Goal: Find specific page/section: Find specific page/section

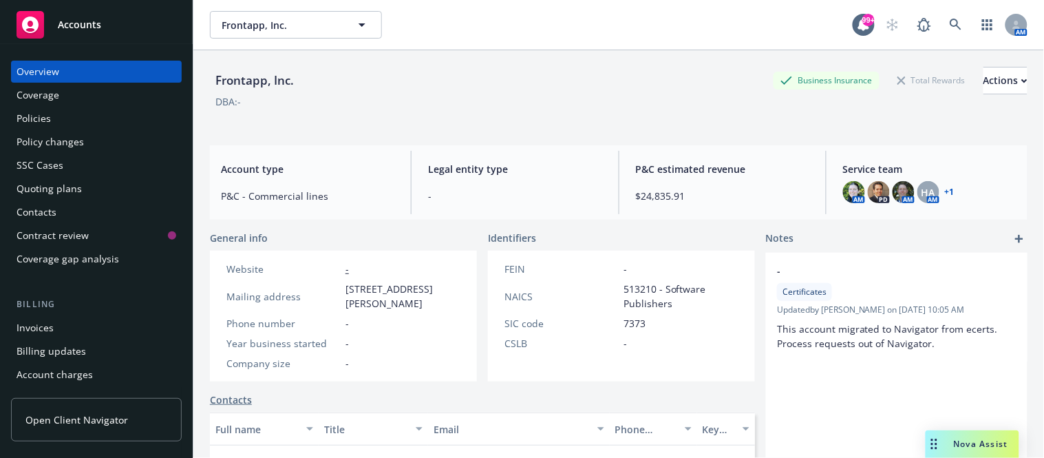
scroll to position [310, 0]
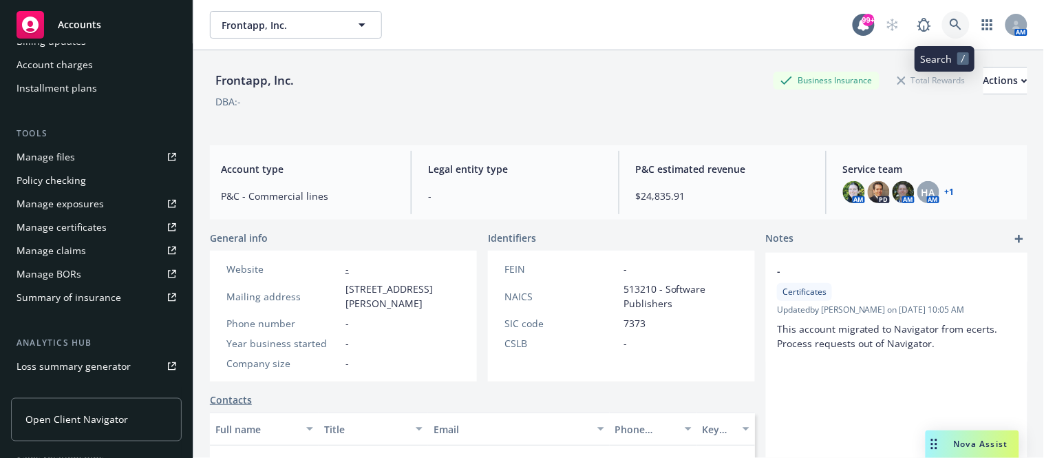
click at [806, 23] on icon at bounding box center [956, 25] width 12 height 12
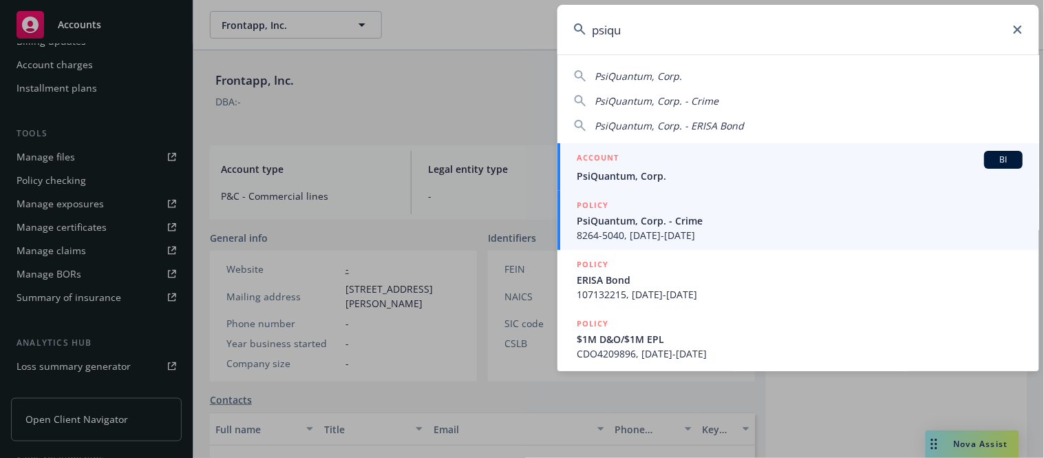
type input "psiqu"
click at [629, 179] on span "PsiQuantum, Corp." at bounding box center [800, 176] width 446 height 14
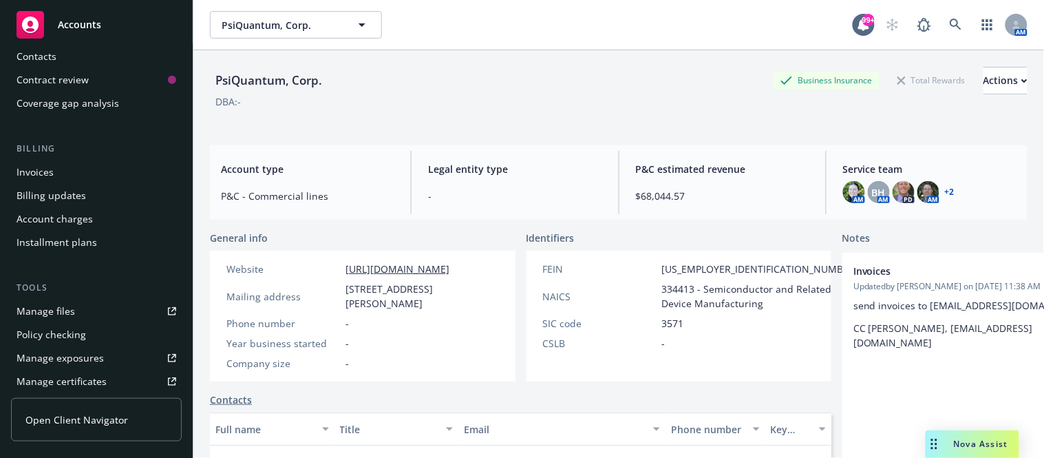
scroll to position [232, 0]
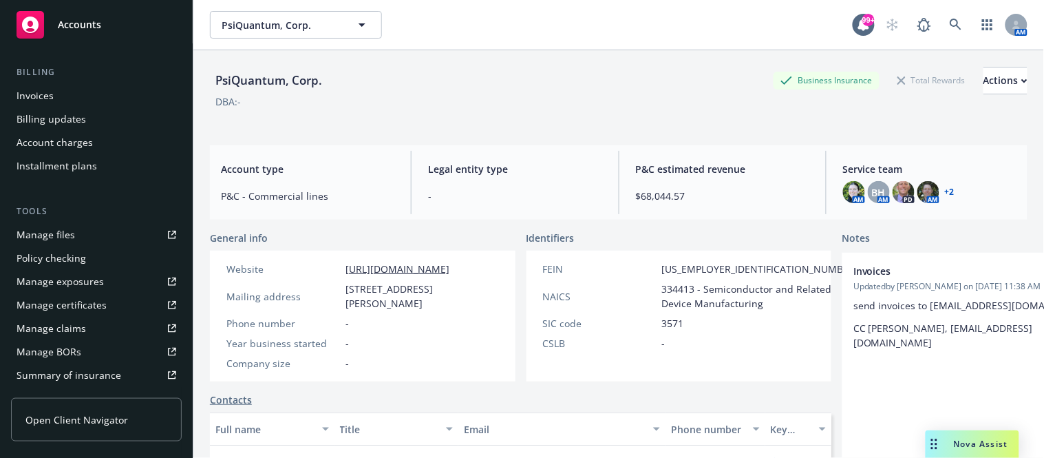
click at [59, 235] on div "Manage files" at bounding box center [46, 235] width 59 height 22
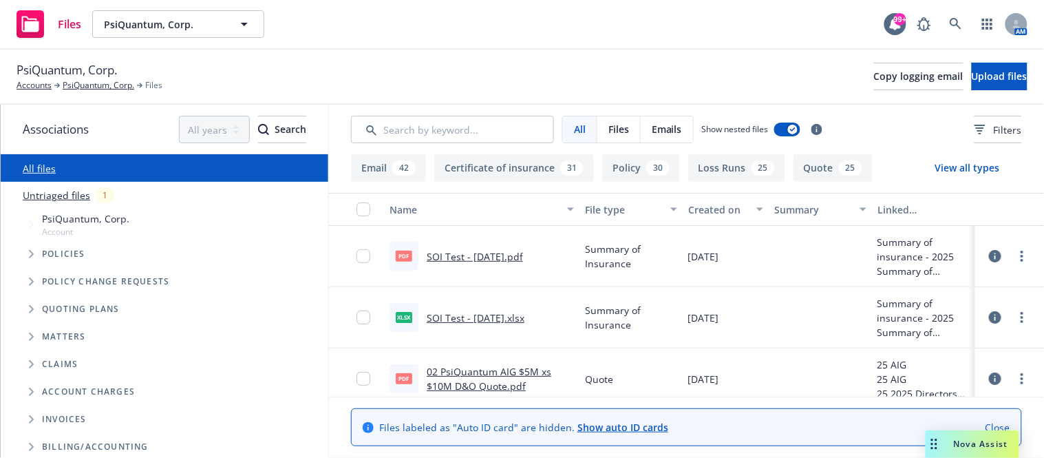
click at [602, 170] on button "Policy 30" at bounding box center [641, 168] width 78 height 28
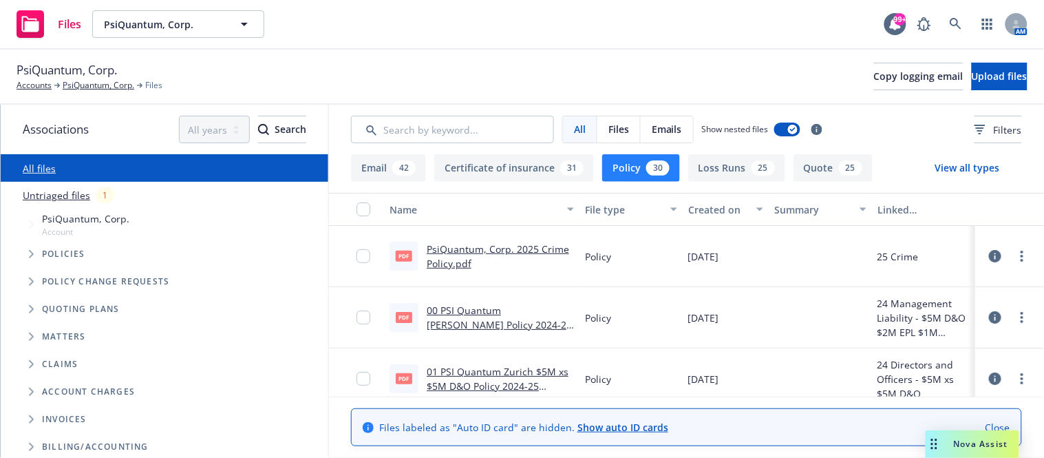
click at [475, 306] on link "00 PSI Quantum [PERSON_NAME] Policy 2024-25 Revised 2.pdf" at bounding box center [499, 325] width 145 height 42
click at [974, 169] on button "View all types" at bounding box center [967, 168] width 109 height 28
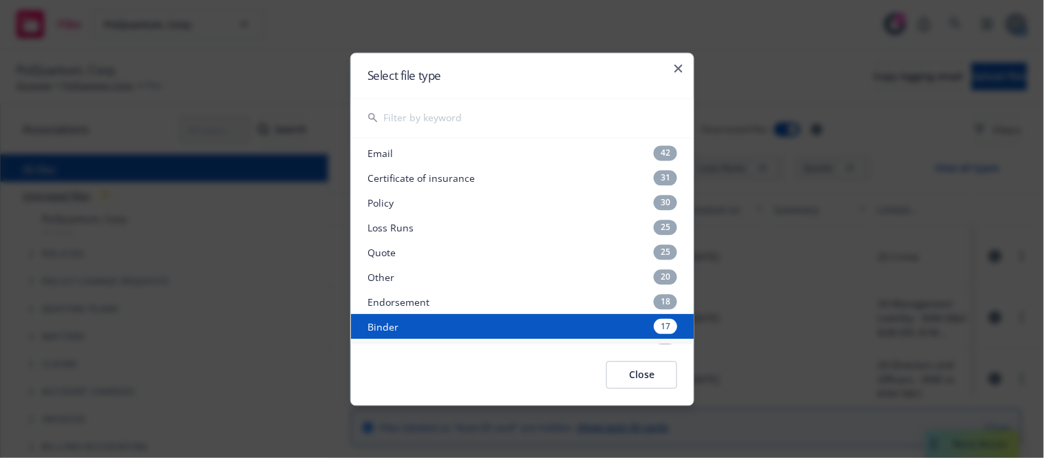
click at [401, 320] on div "Binder 17" at bounding box center [522, 326] width 343 height 25
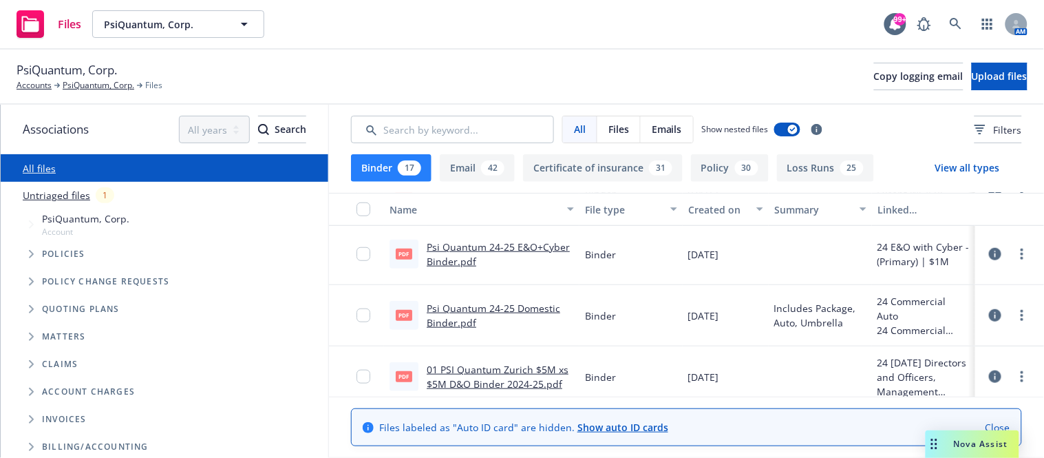
scroll to position [382, 0]
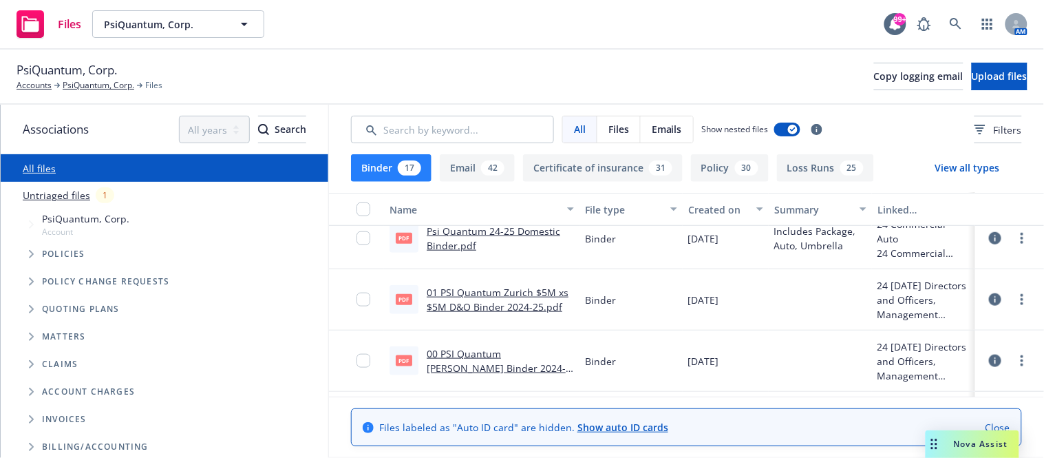
click at [459, 348] on link "00 PSI Quantum [PERSON_NAME] Binder 2024-25.PDF" at bounding box center [496, 368] width 139 height 42
